Goal: Navigation & Orientation: Go to known website

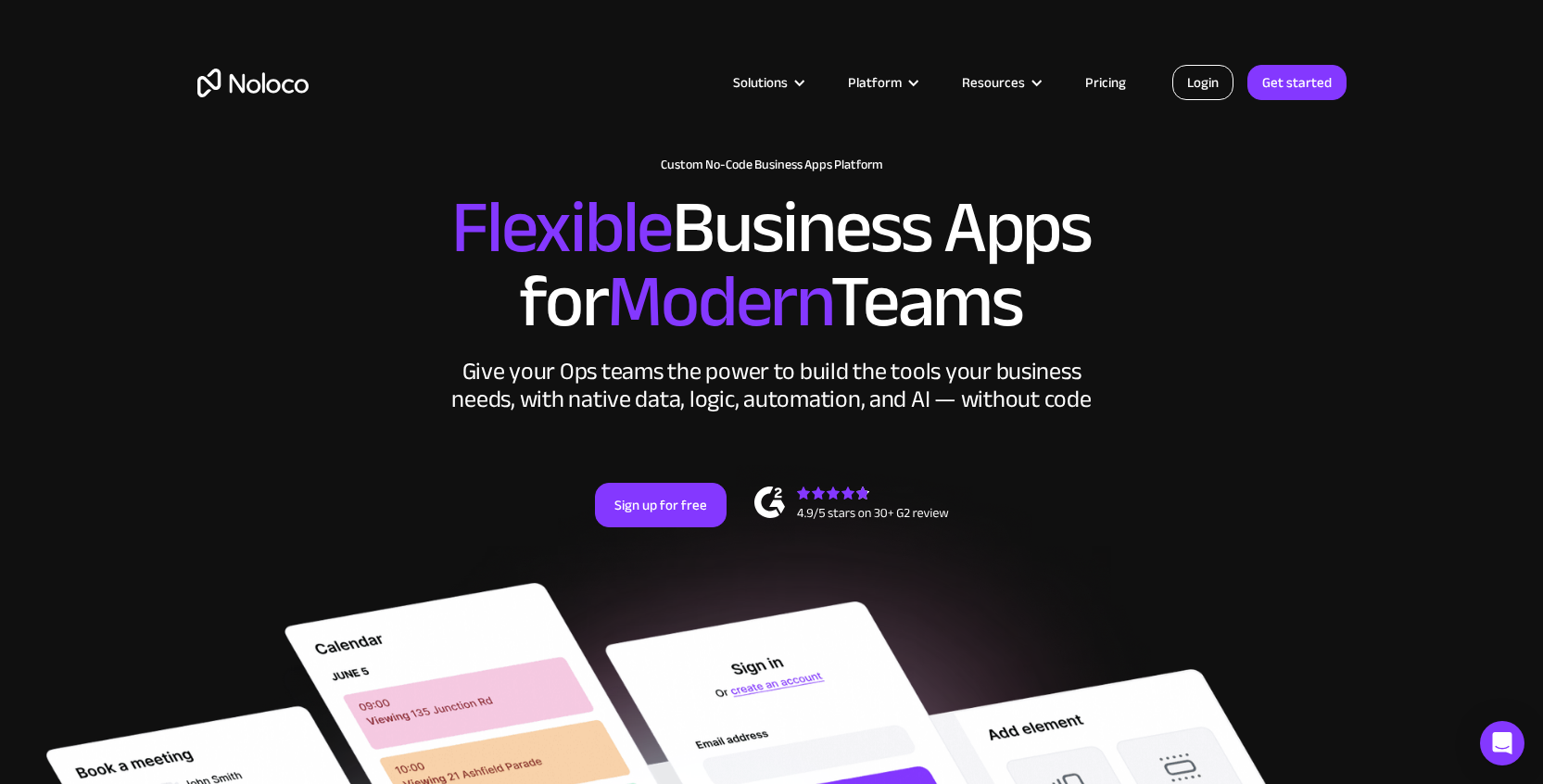
click at [1203, 91] on link "Login" at bounding box center [1202, 83] width 61 height 35
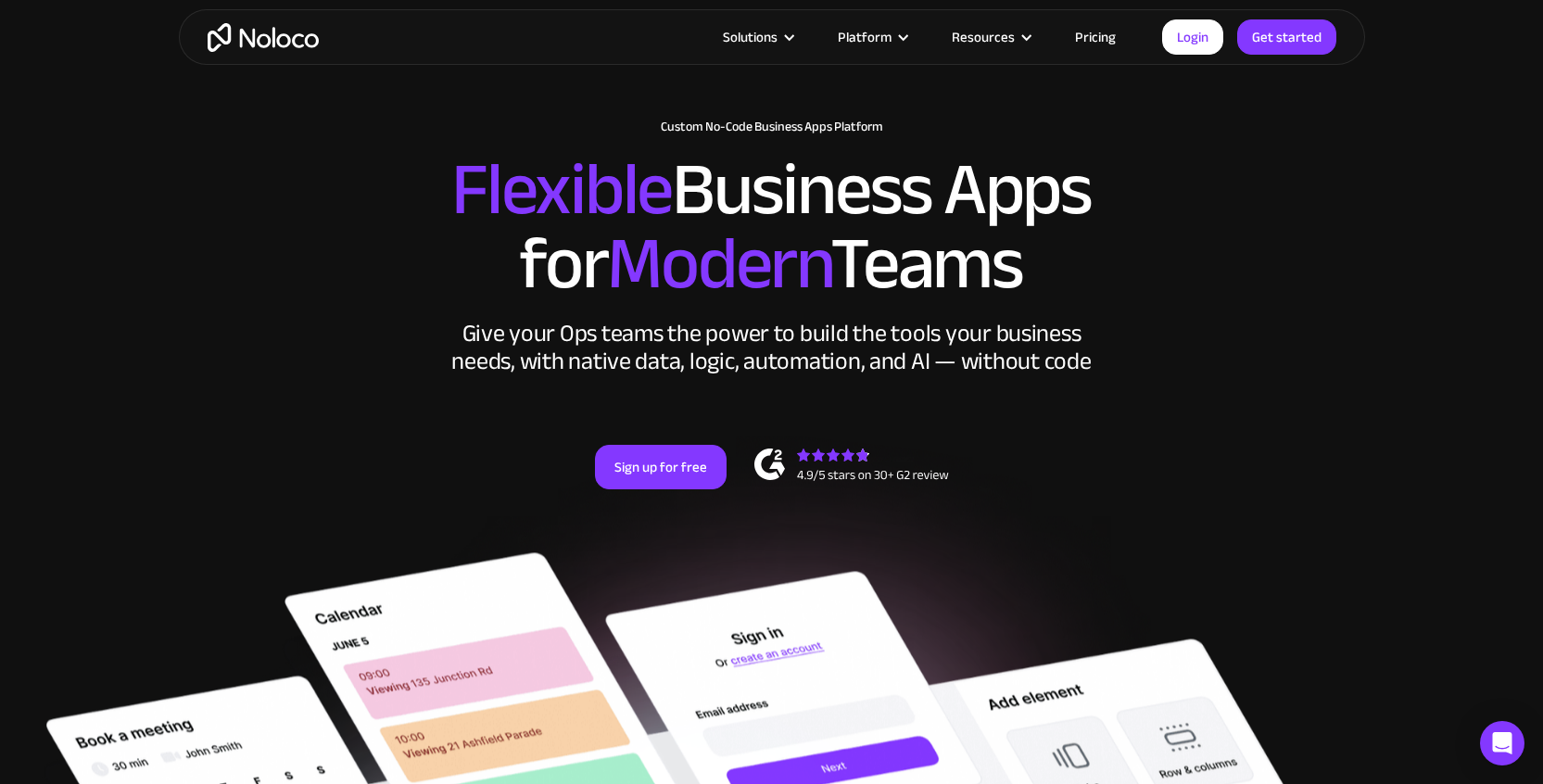
scroll to position [42, 0]
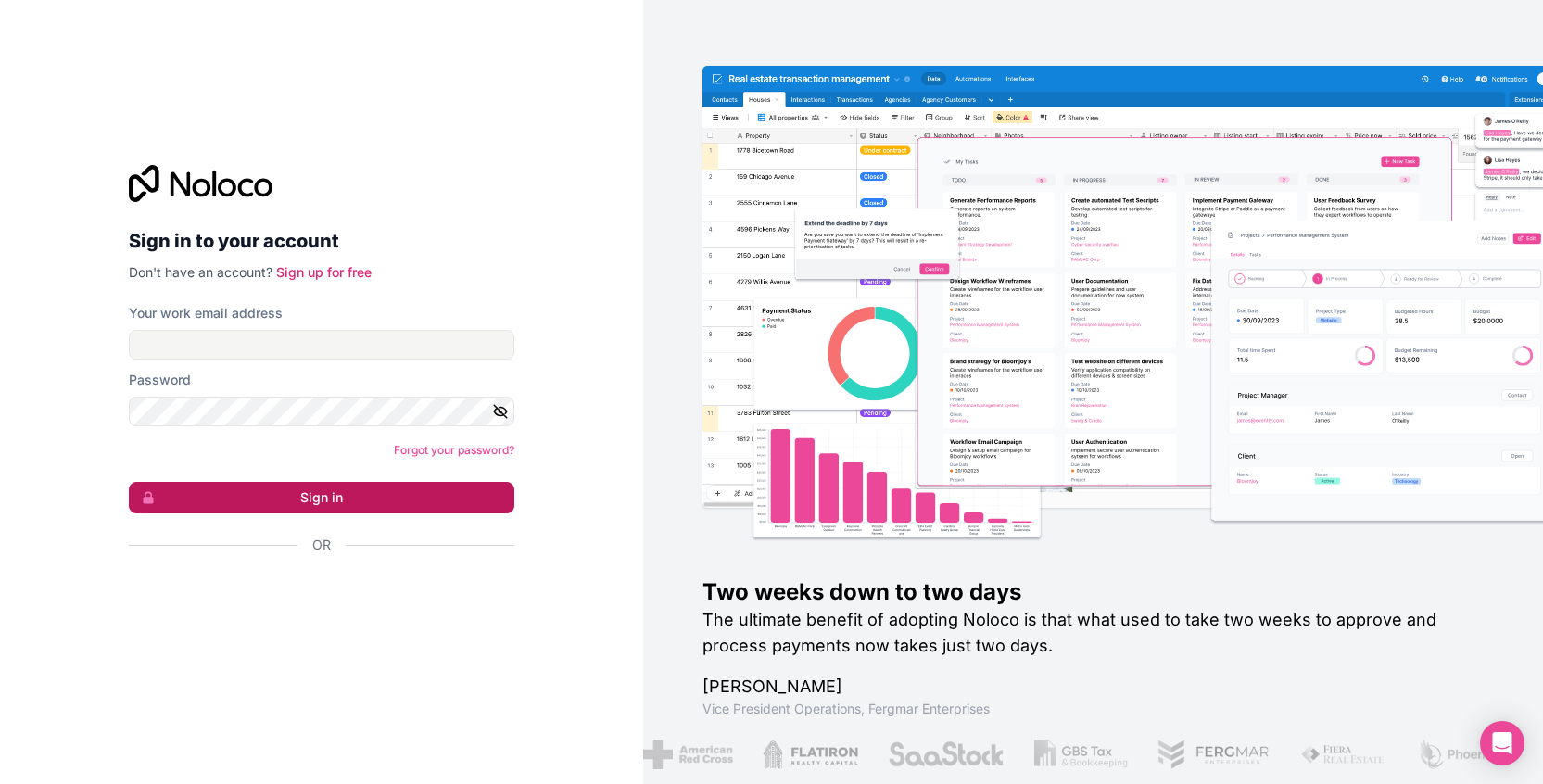
click at [395, 494] on button "Sign in" at bounding box center [321, 497] width 385 height 31
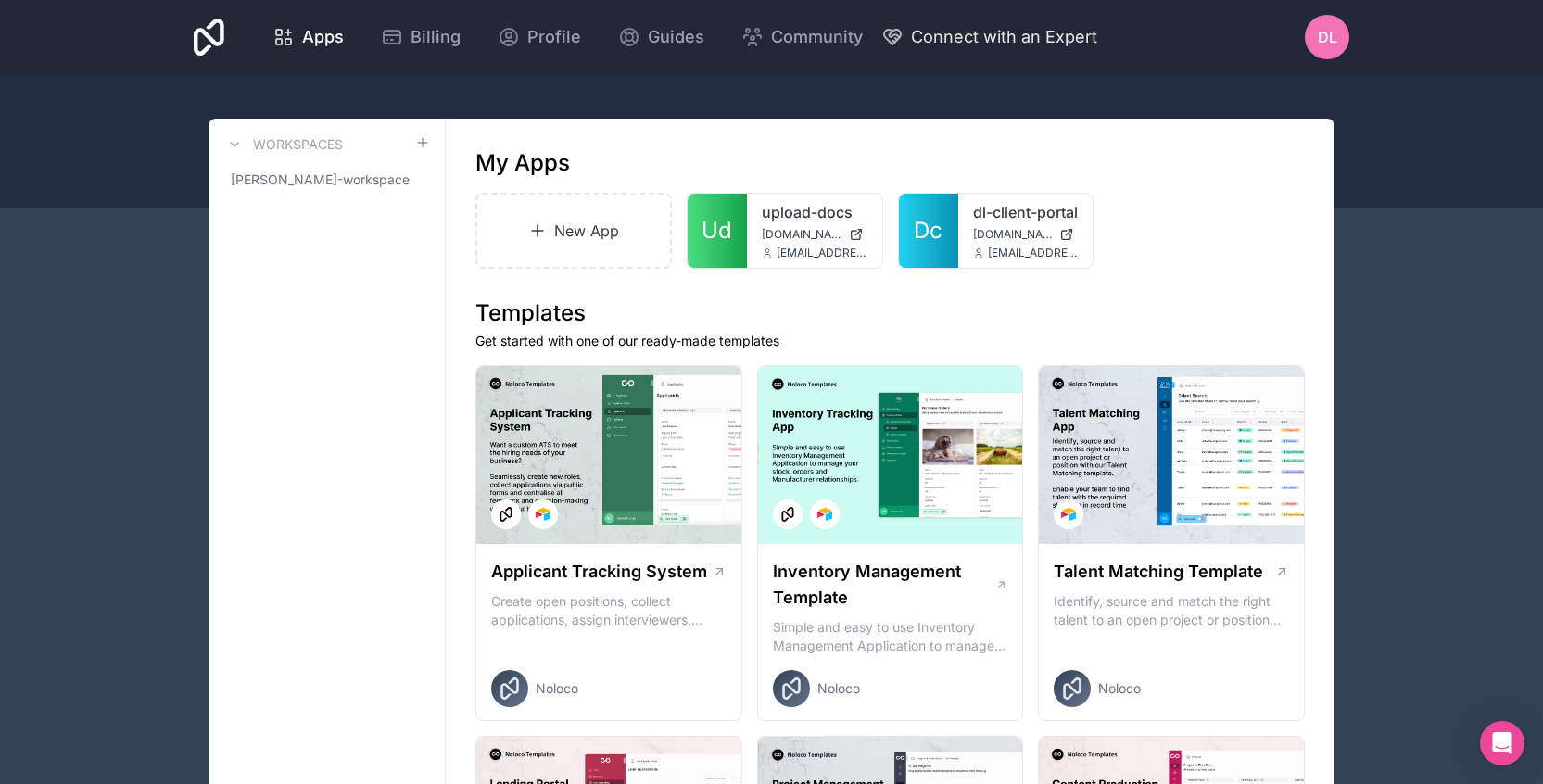
click at [958, 34] on span "Connect with an Expert" at bounding box center [1003, 37] width 186 height 26
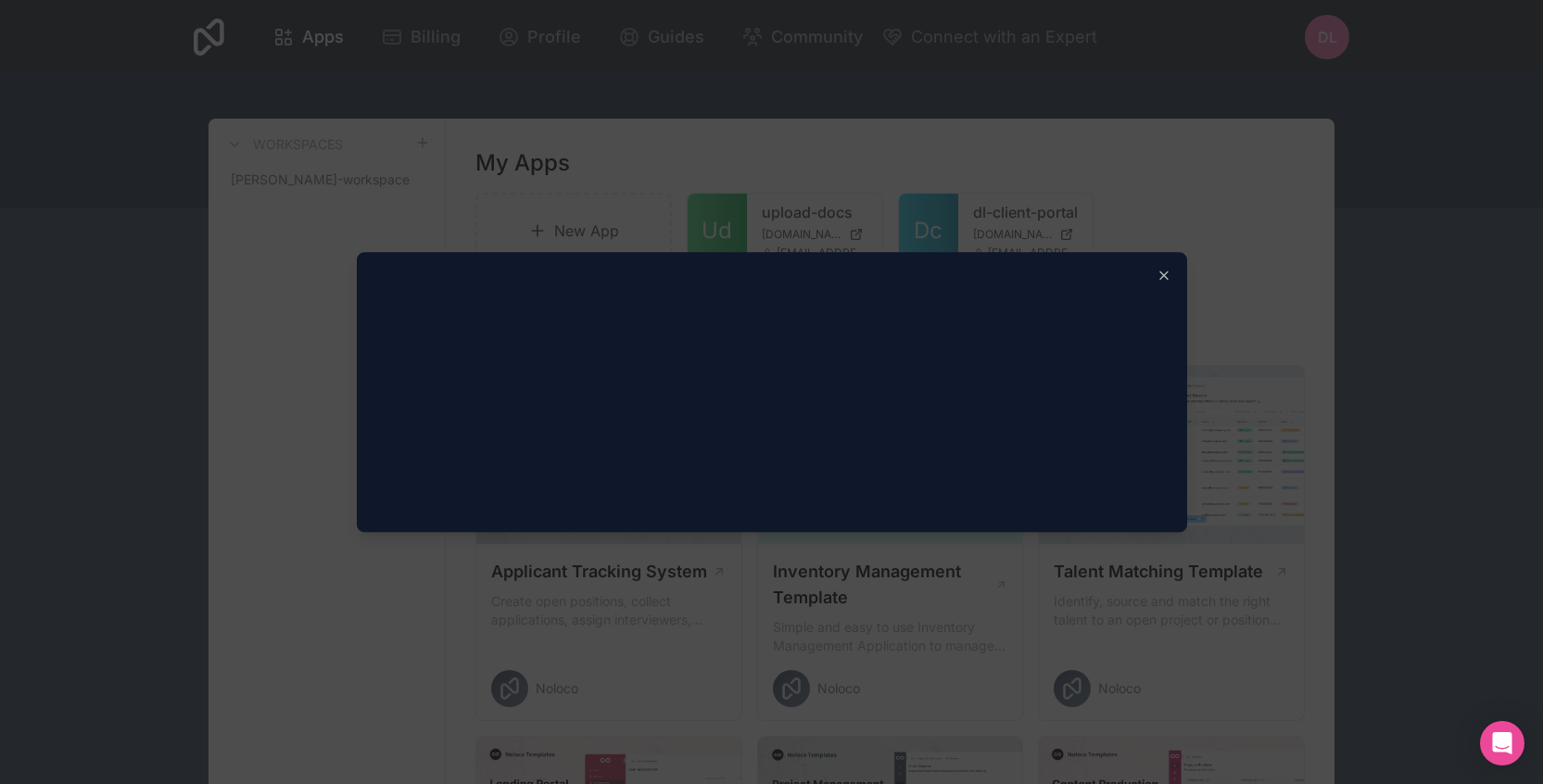
click at [599, 176] on div at bounding box center [772, 392] width 1543 height 784
